Goal: Transaction & Acquisition: Purchase product/service

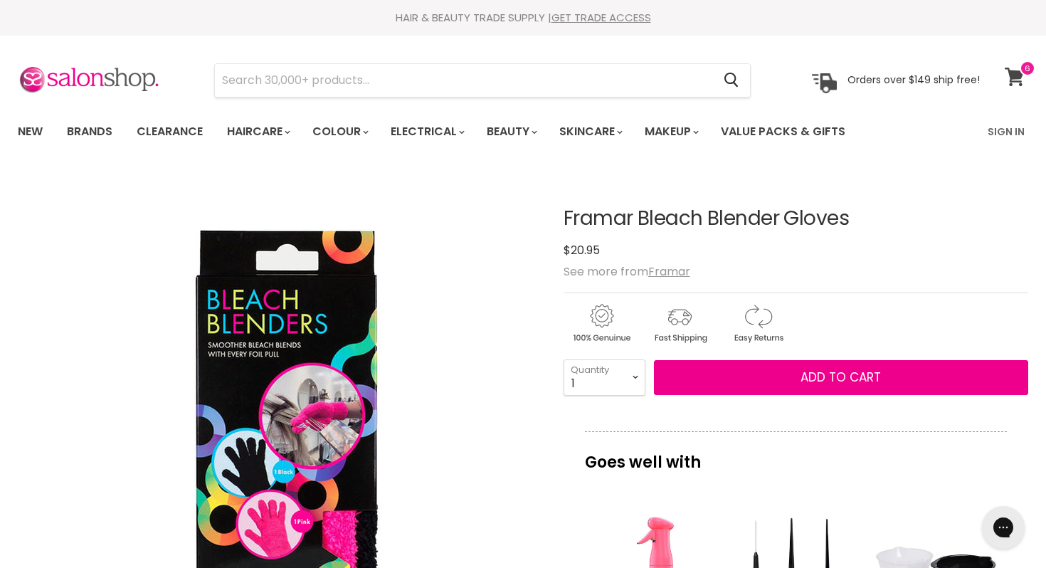
click at [1021, 72] on span at bounding box center [1028, 68] width 16 height 16
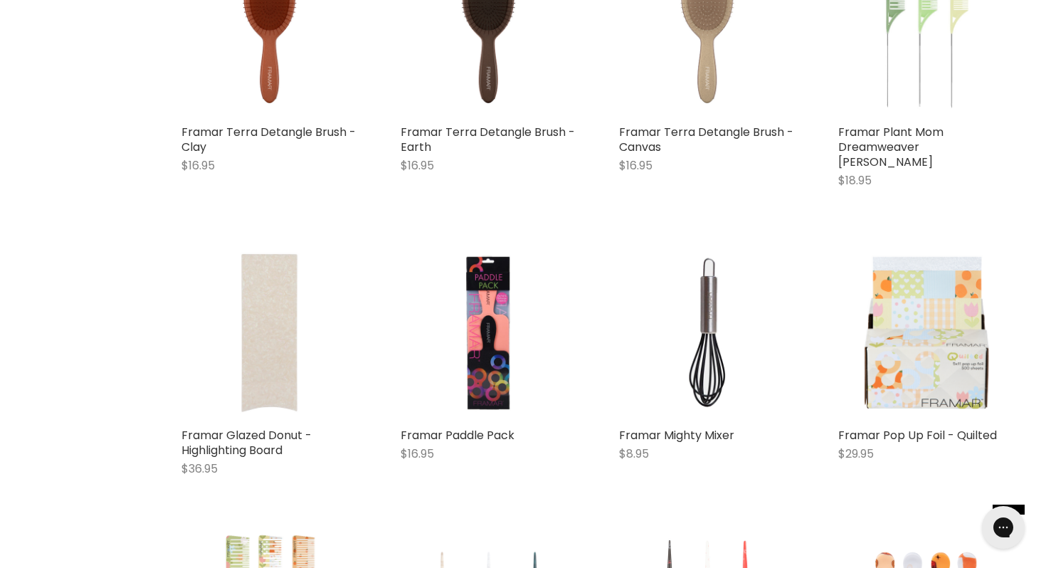
scroll to position [702, 0]
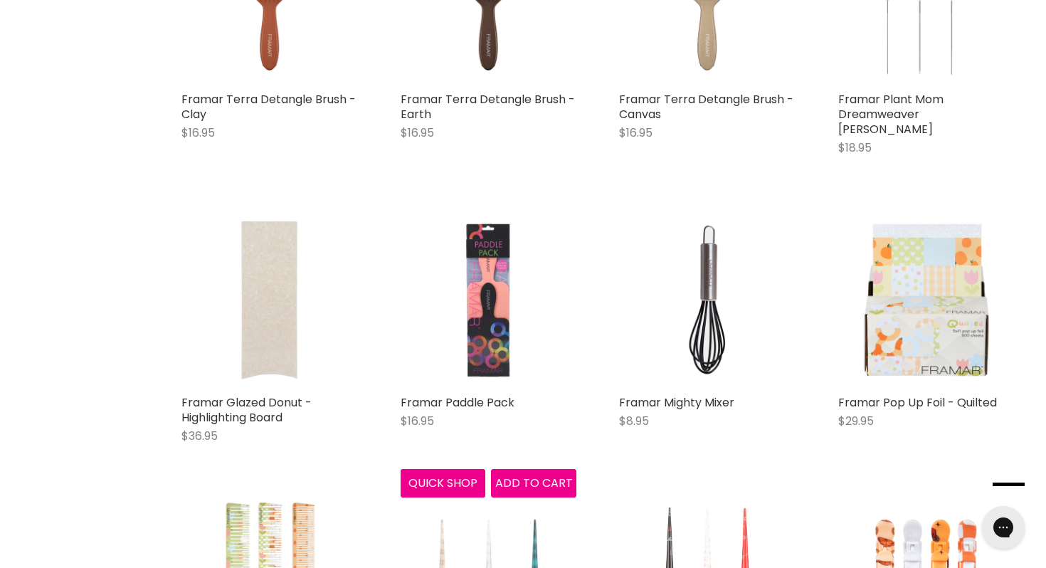
click at [470, 302] on img "Main content" at bounding box center [489, 300] width 176 height 176
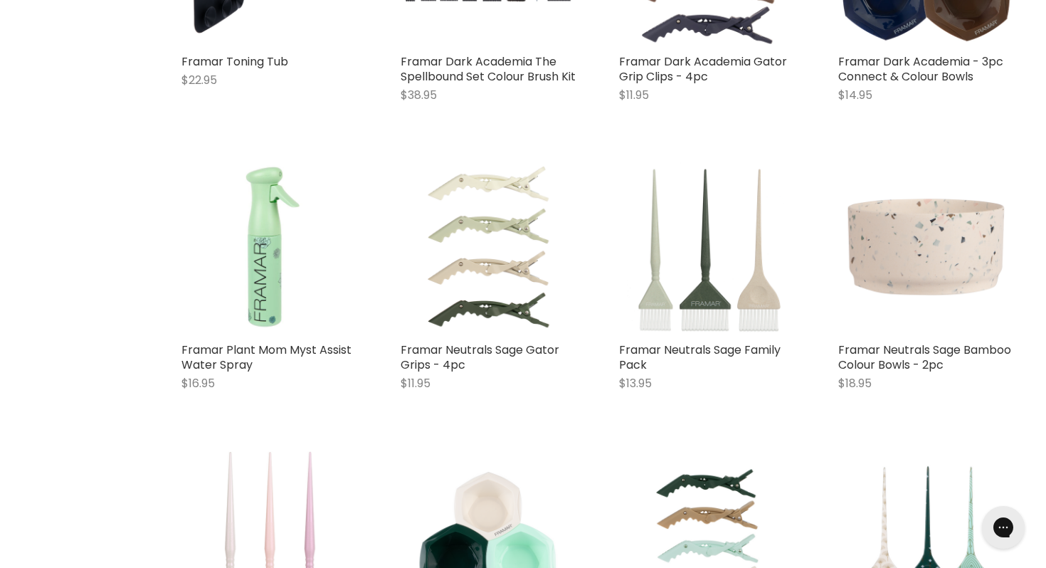
scroll to position [4836, 0]
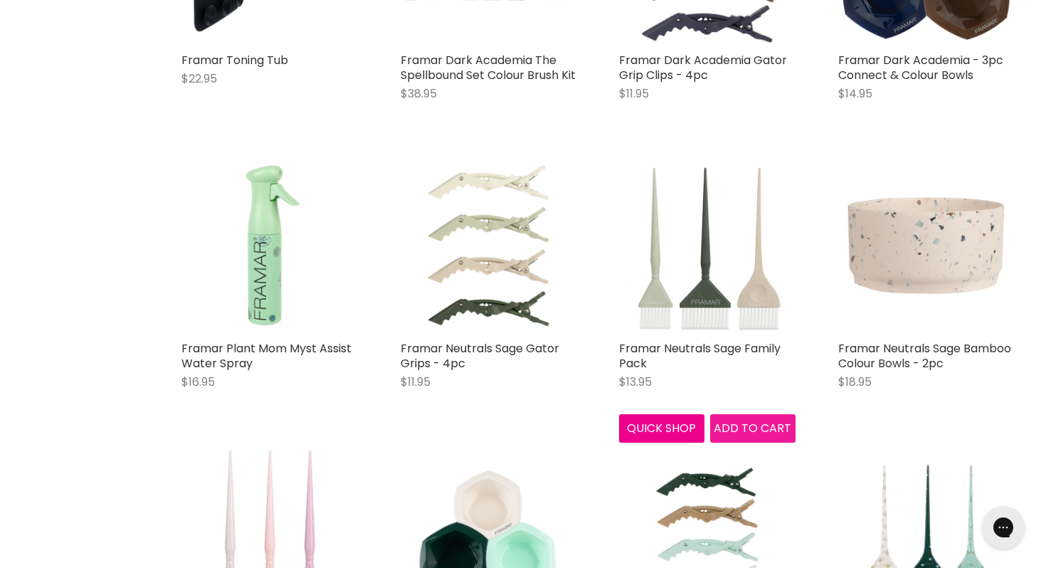
click at [742, 420] on span "Add to cart" at bounding box center [753, 428] width 78 height 16
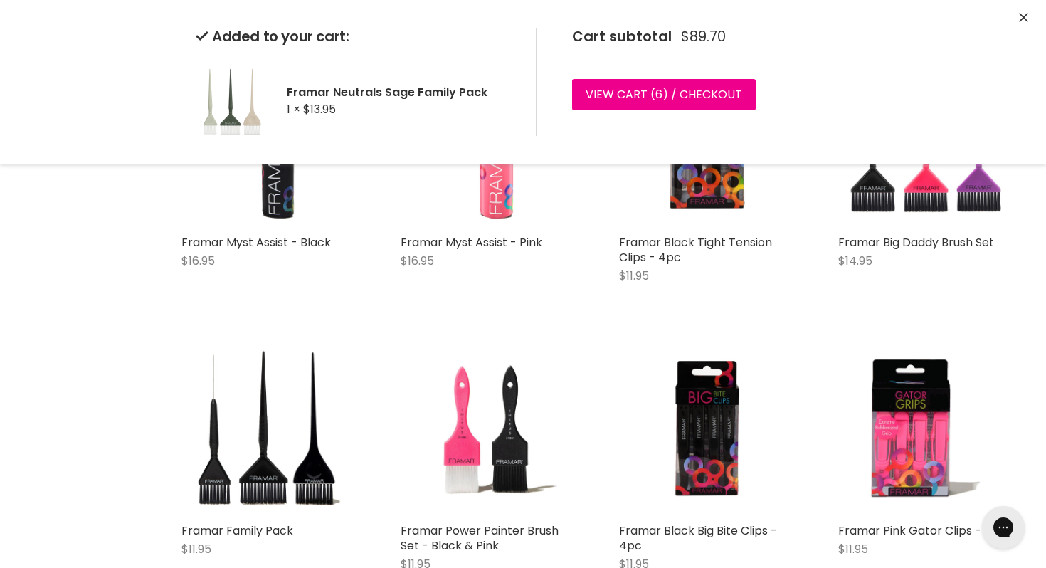
scroll to position [5321, 0]
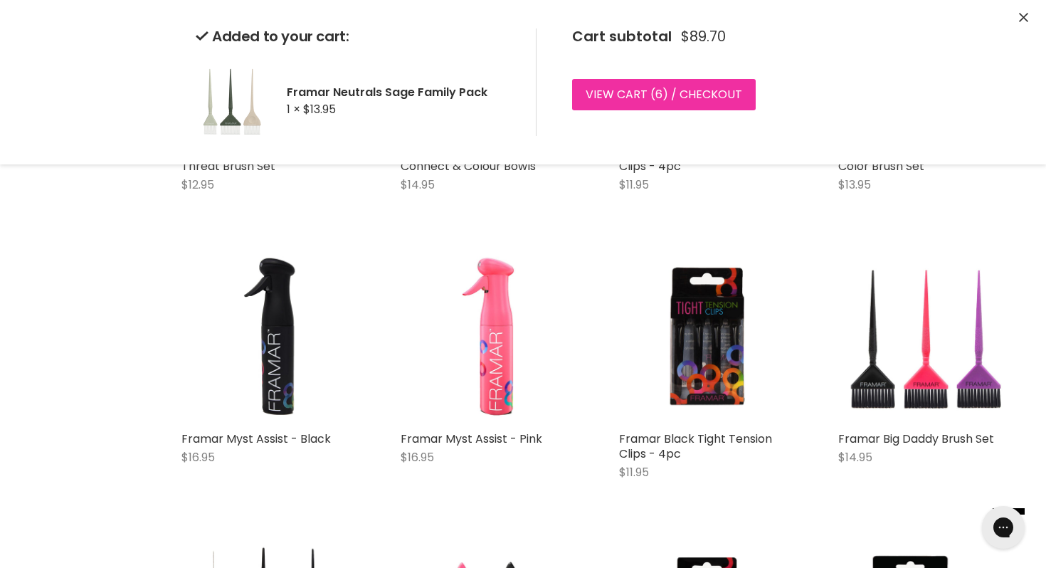
click at [698, 85] on link "View cart ( 6 ) / Checkout" at bounding box center [664, 94] width 184 height 31
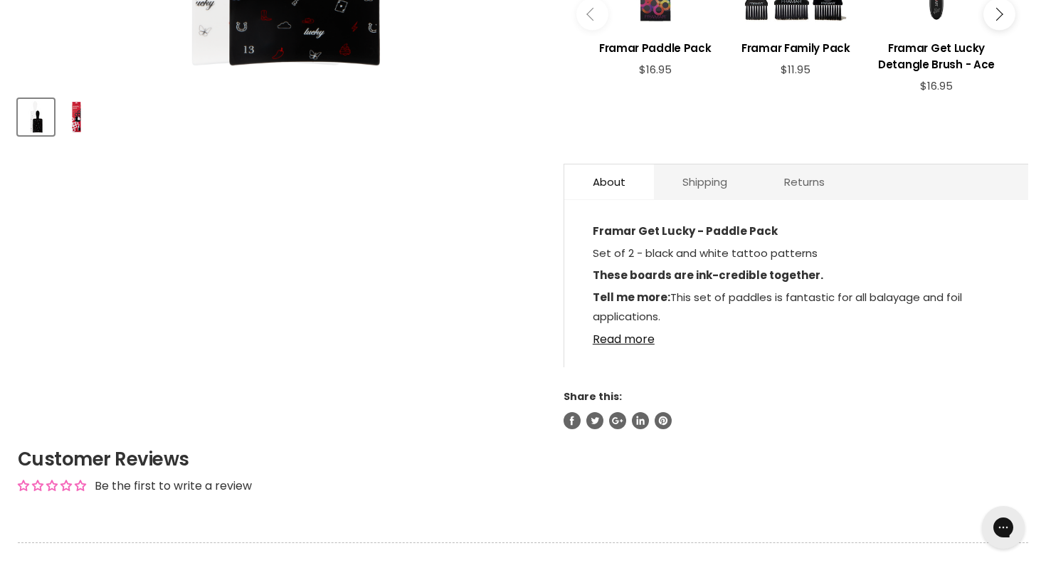
scroll to position [631, 0]
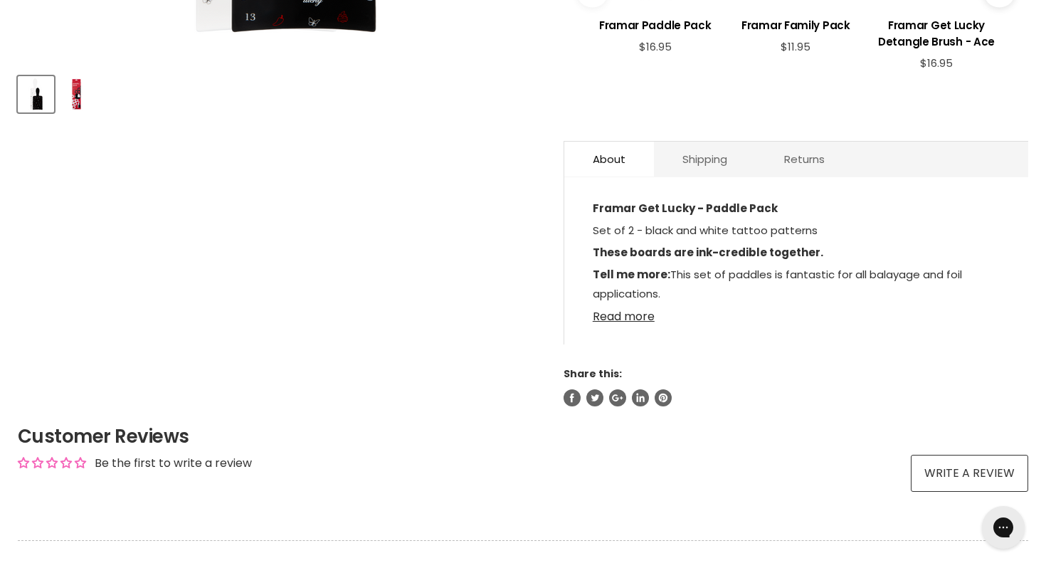
click at [643, 322] on link "Read more" at bounding box center [796, 312] width 407 height 21
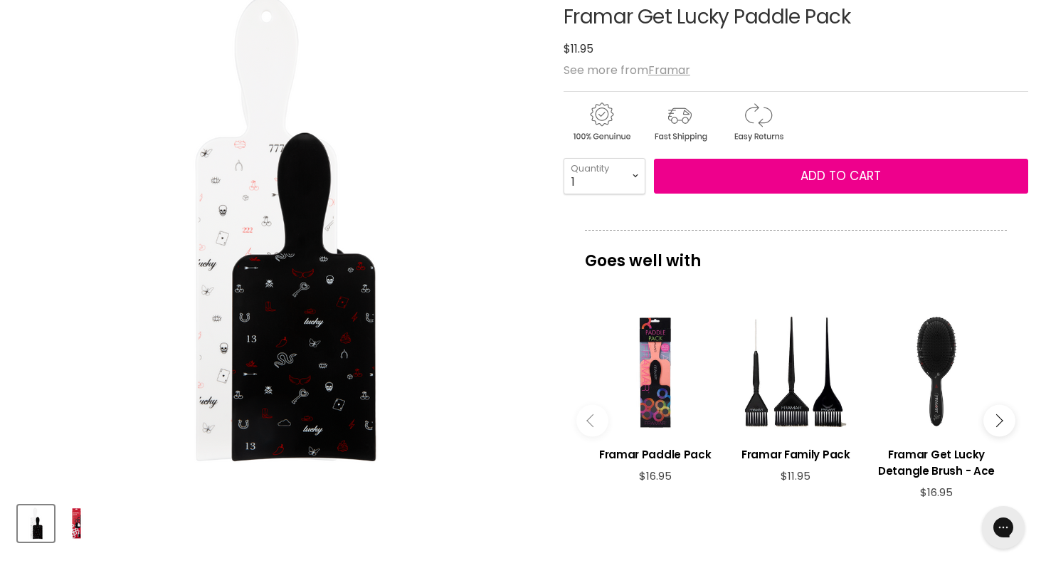
scroll to position [197, 0]
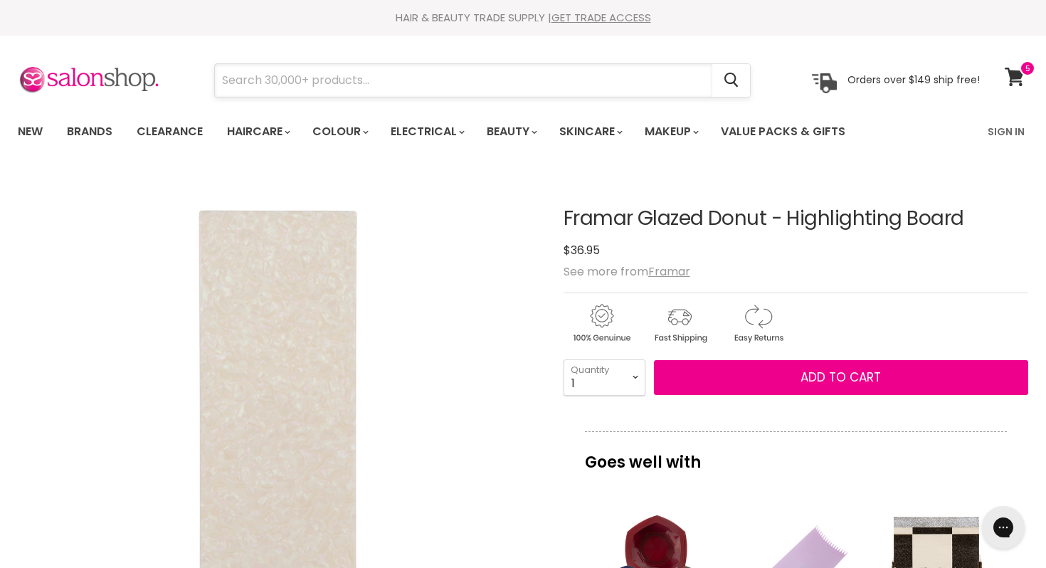
click at [456, 84] on input "Search" at bounding box center [463, 80] width 497 height 33
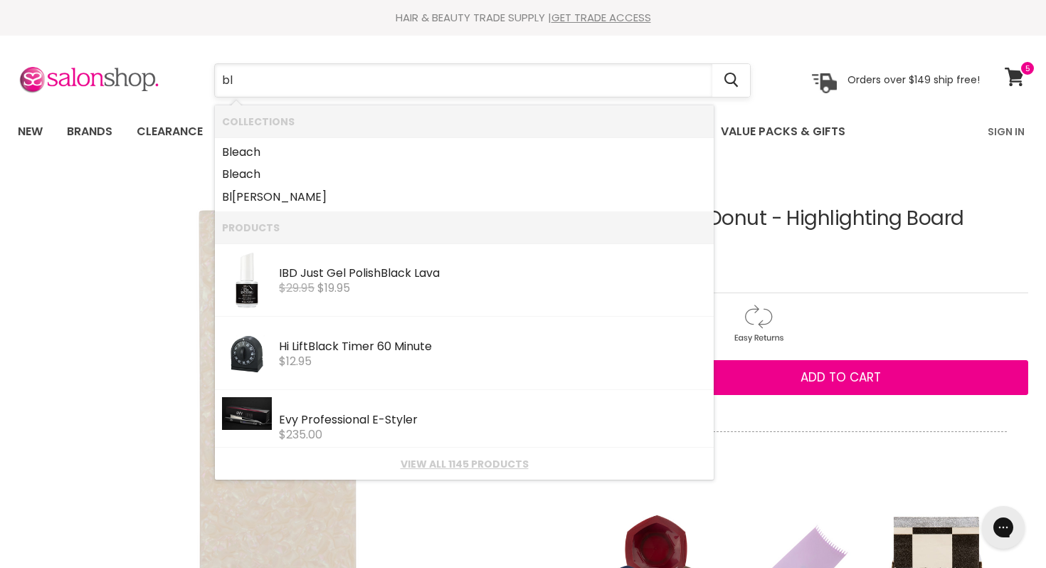
type input "b"
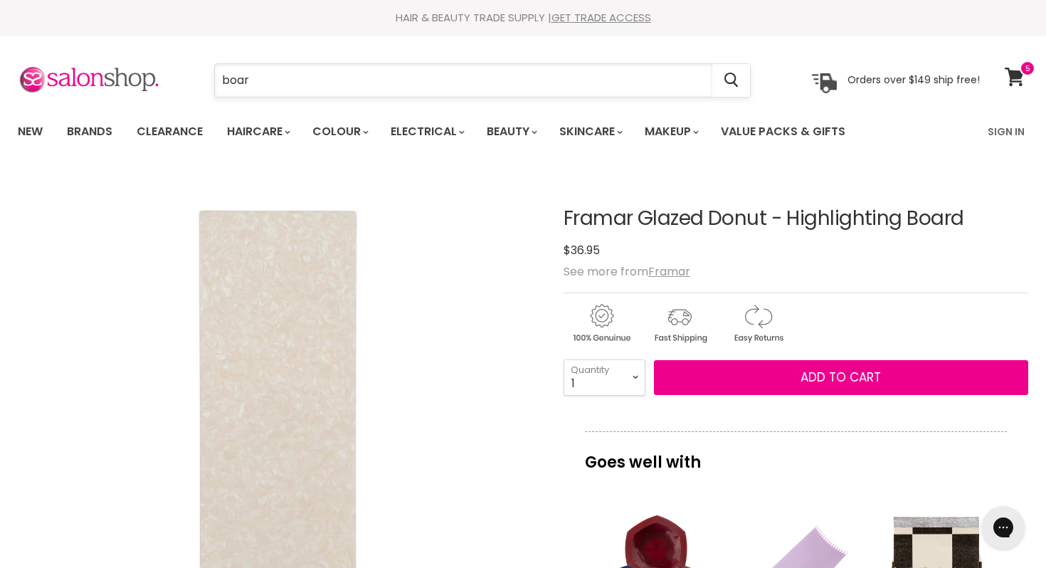
type input "board"
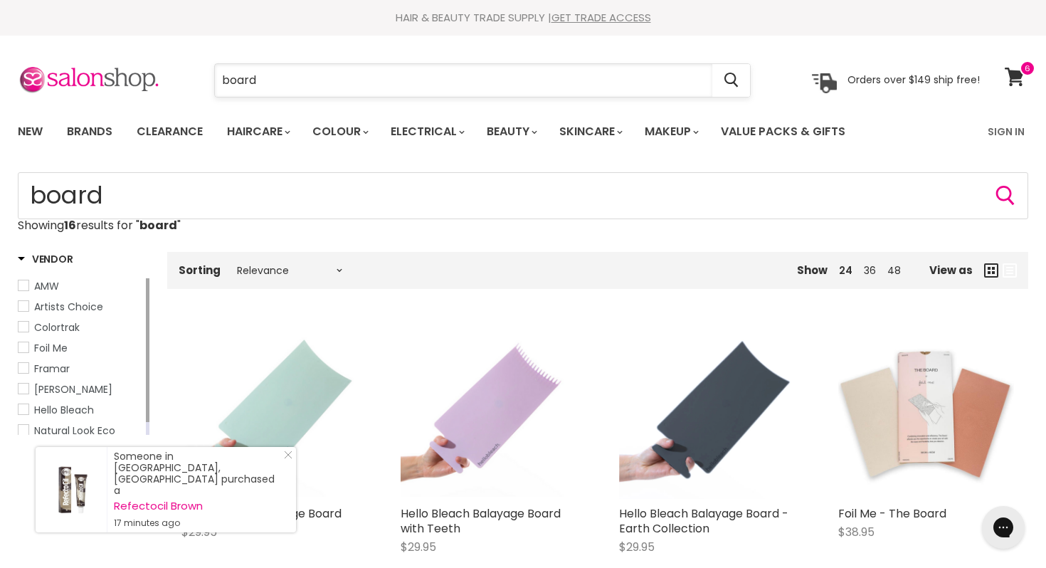
click at [661, 73] on input "board" at bounding box center [463, 80] width 497 height 33
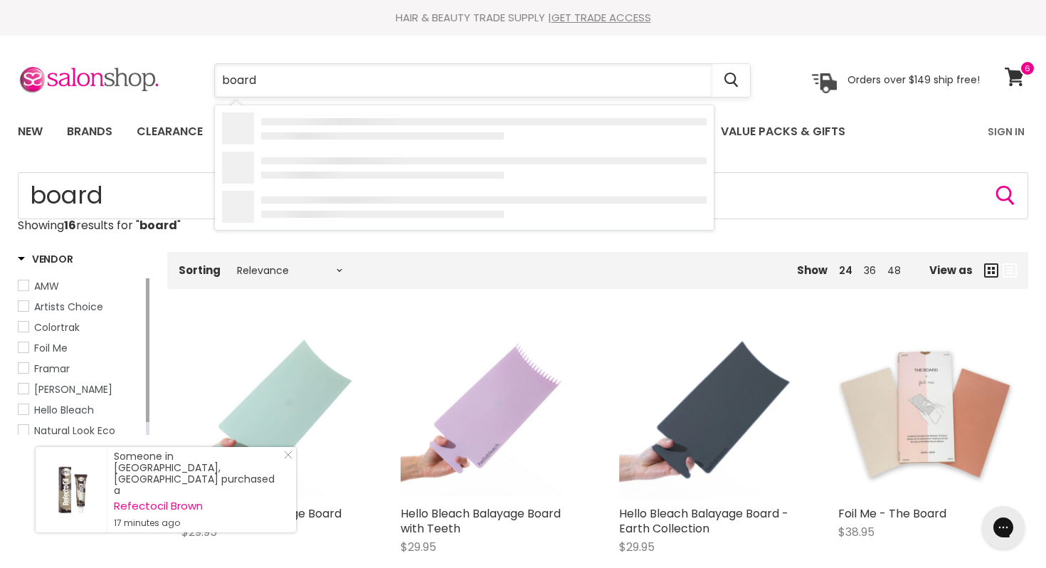
click at [661, 73] on input "board" at bounding box center [463, 80] width 497 height 33
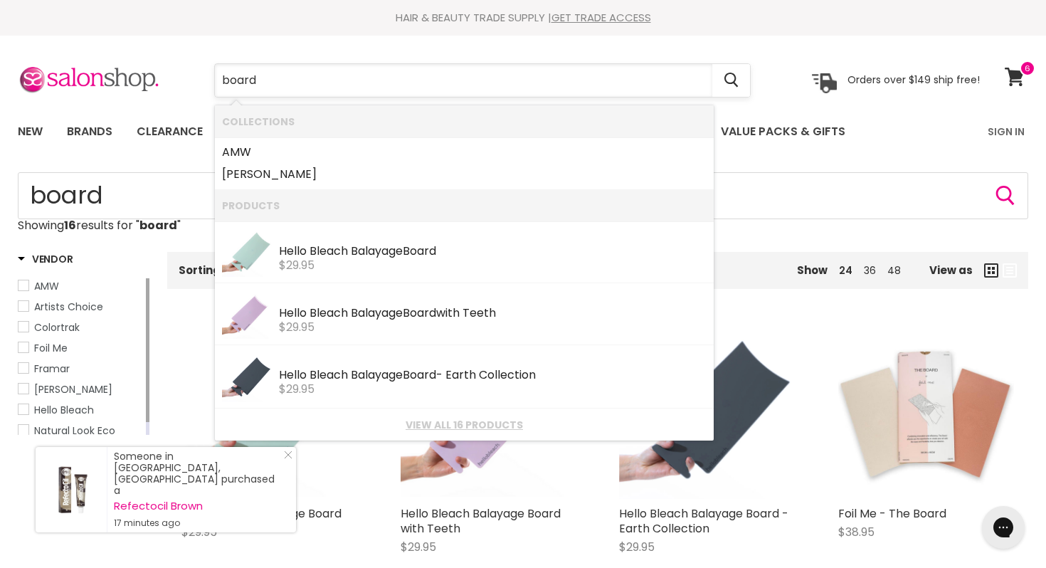
click at [661, 73] on input "board" at bounding box center [463, 80] width 497 height 33
type input "framar"
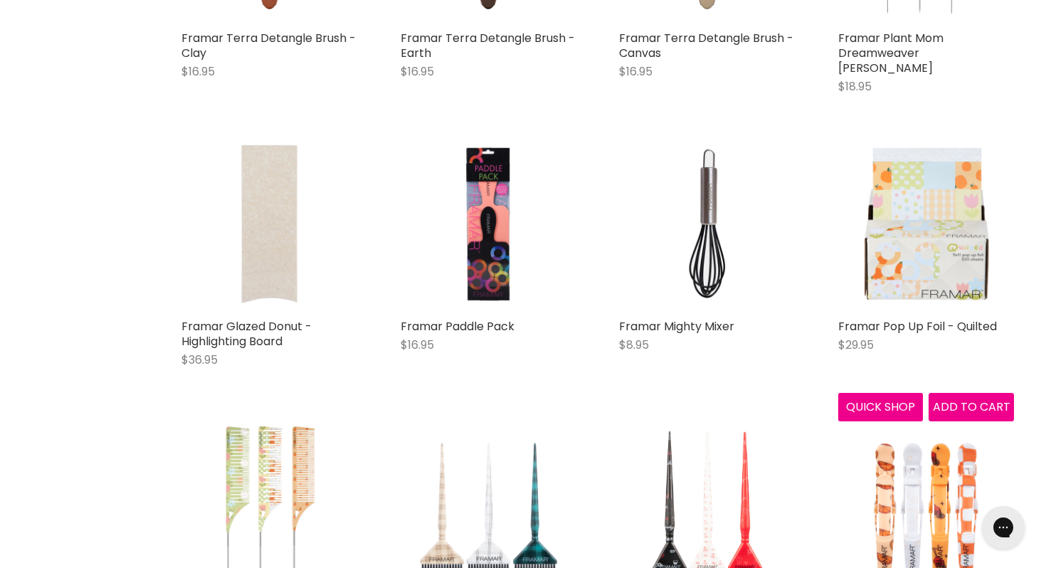
scroll to position [783, 0]
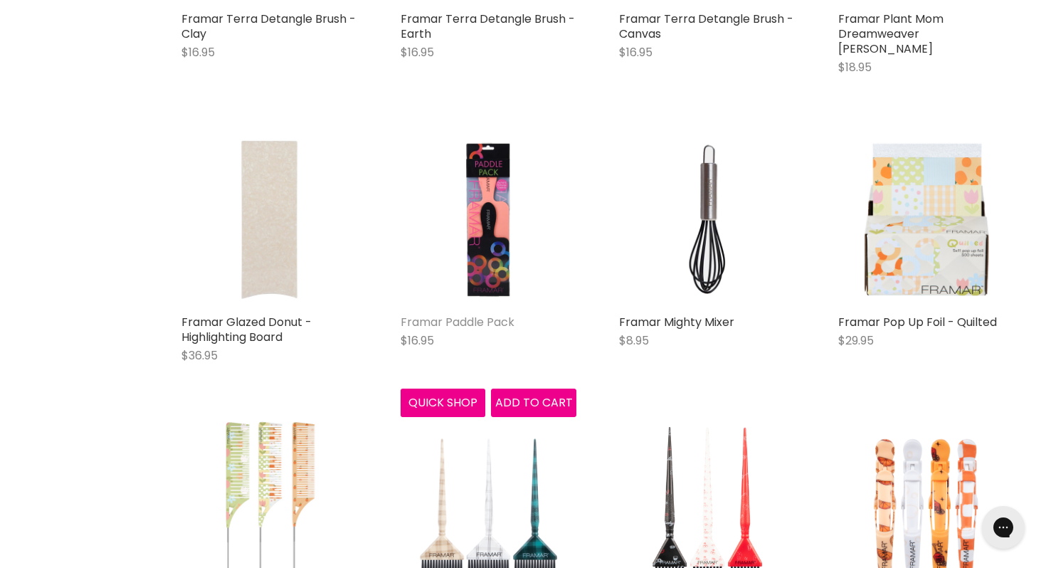
click at [458, 314] on link "Framar Paddle Pack" at bounding box center [458, 322] width 114 height 16
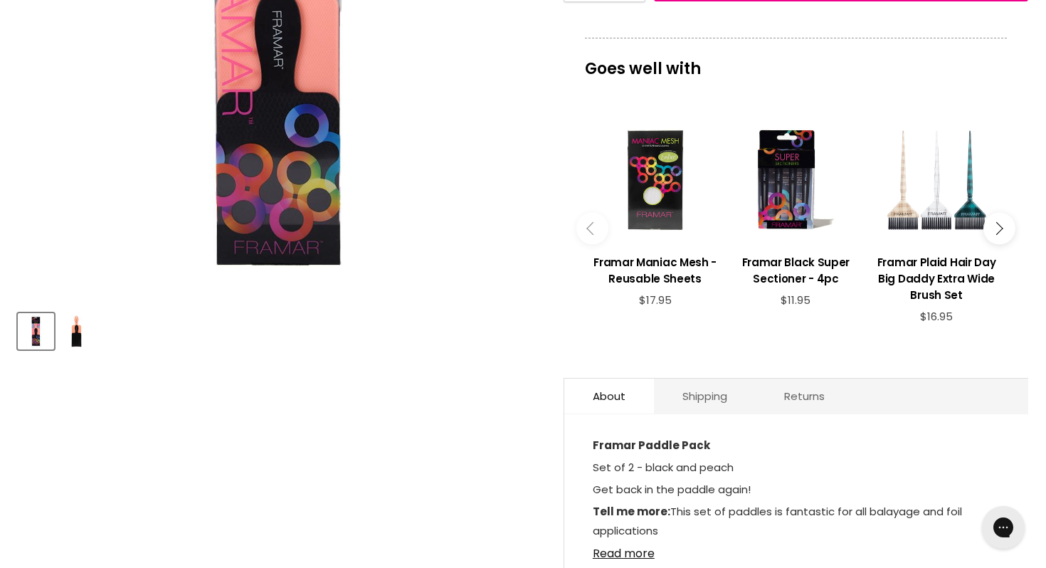
scroll to position [589, 0]
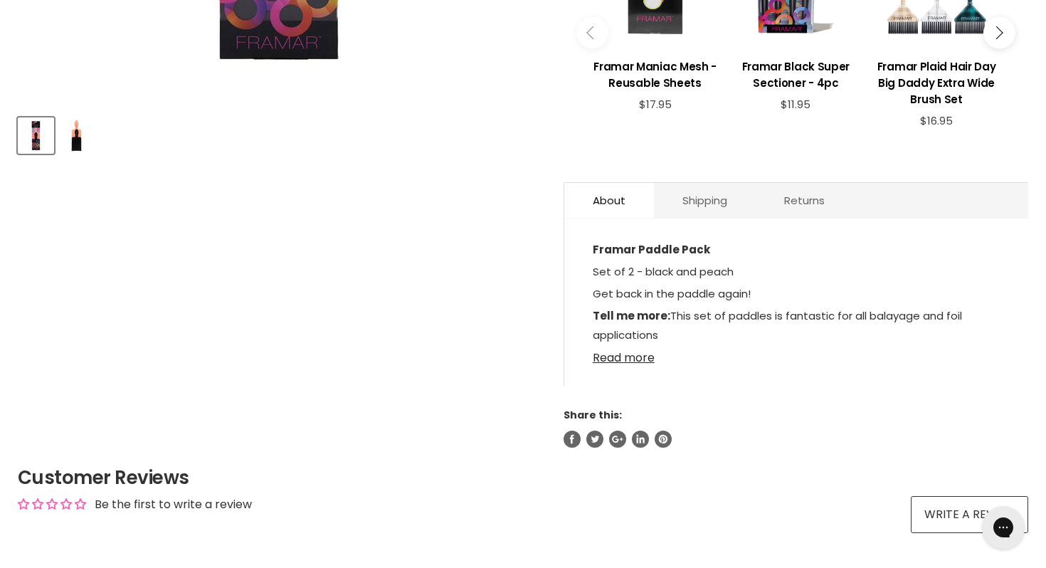
click at [623, 359] on link "Read more" at bounding box center [796, 353] width 407 height 21
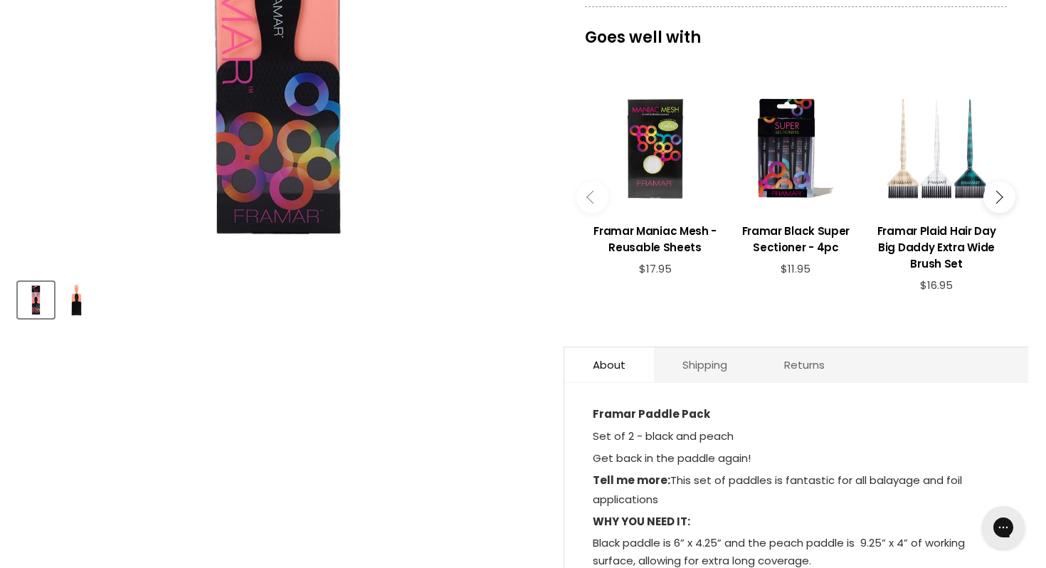
scroll to position [476, 0]
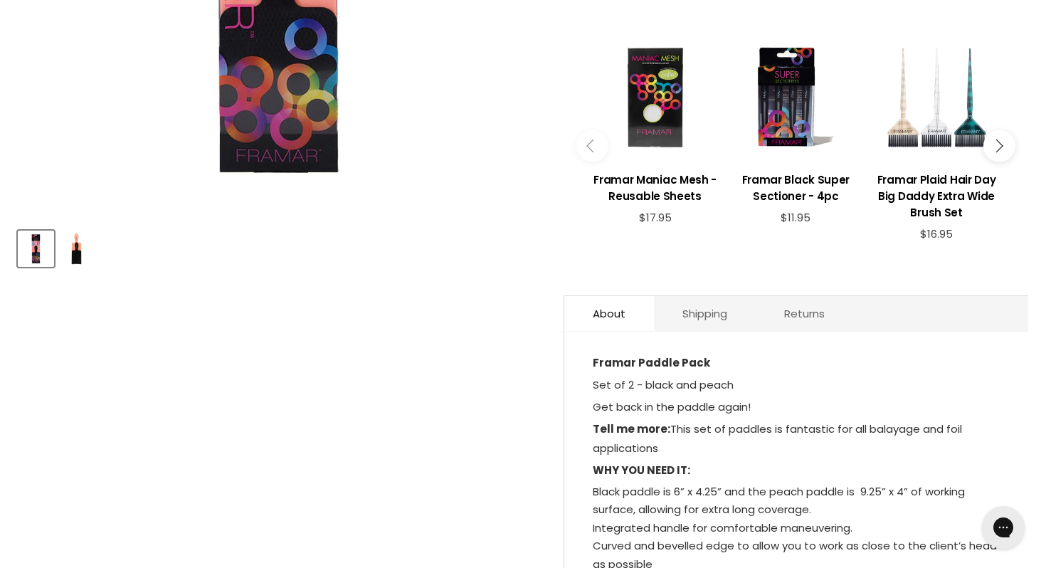
click at [70, 256] on img "Product thumbnails" at bounding box center [76, 248] width 33 height 33
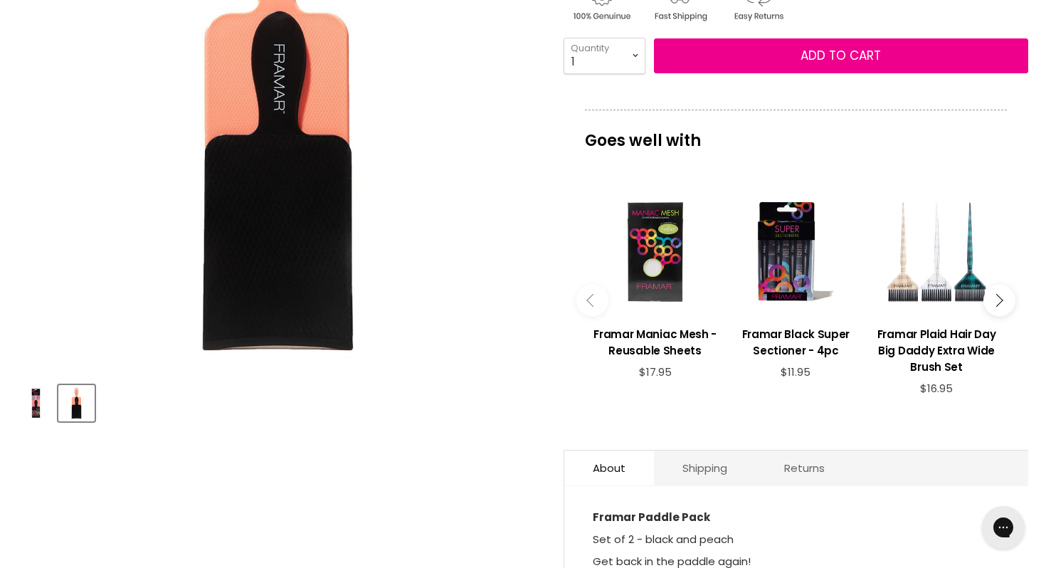
scroll to position [308, 0]
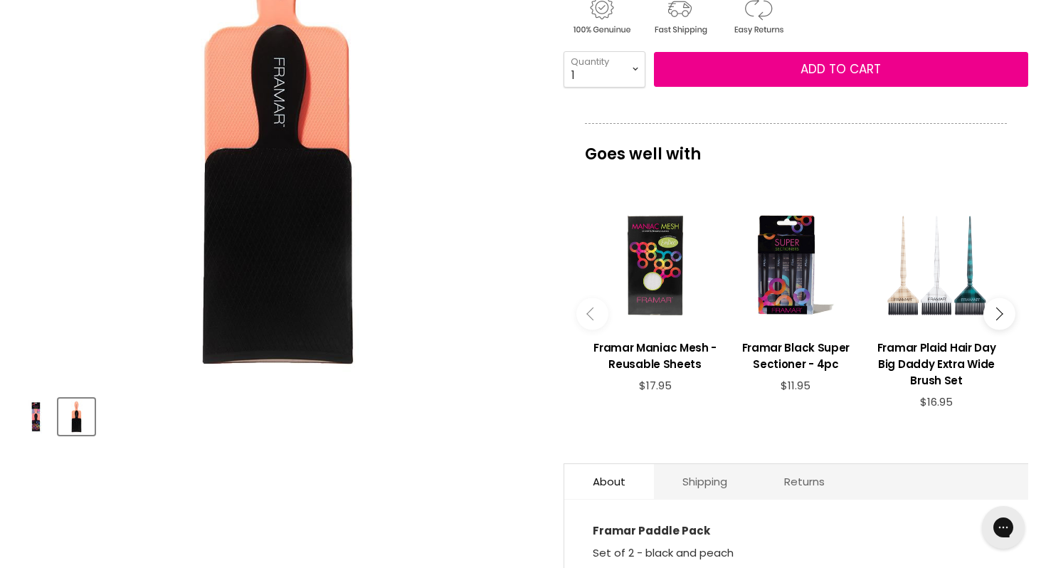
click at [300, 278] on img "Framar Paddle Pack image. Click or Scroll to Zoom." at bounding box center [278, 124] width 520 height 520
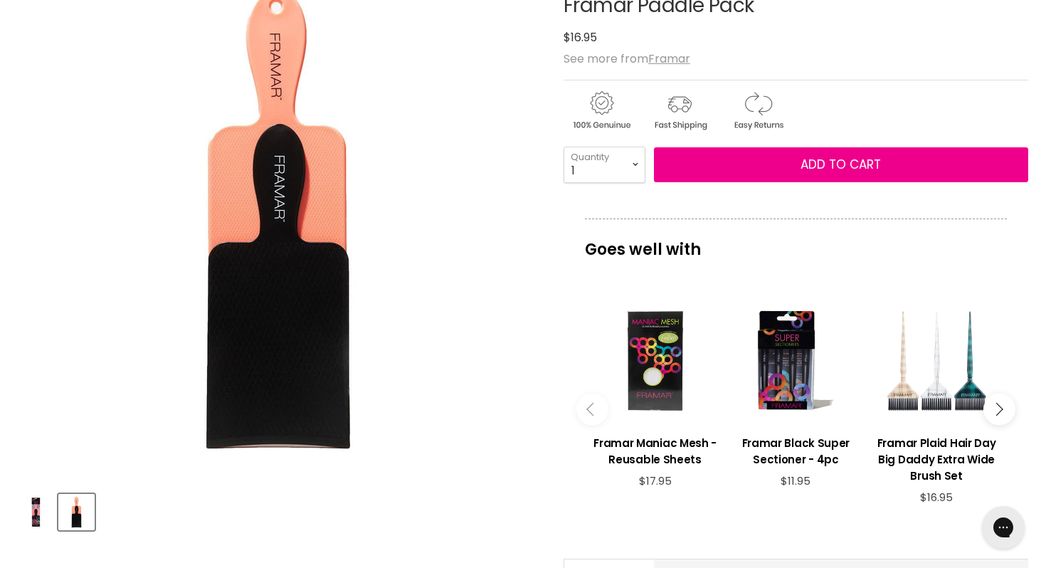
scroll to position [206, 0]
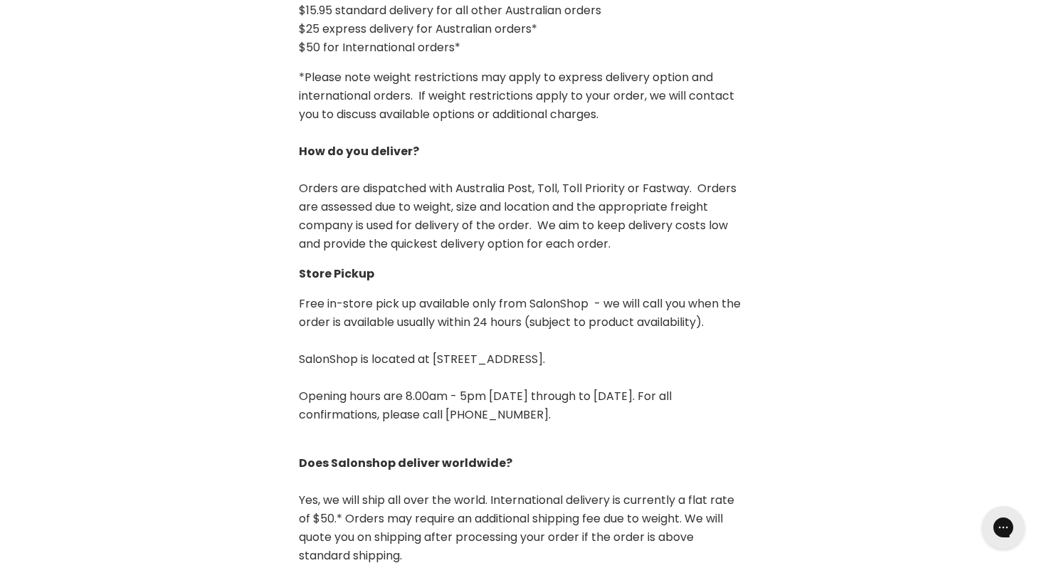
scroll to position [442, 0]
